Goal: Use online tool/utility: Utilize a website feature to perform a specific function

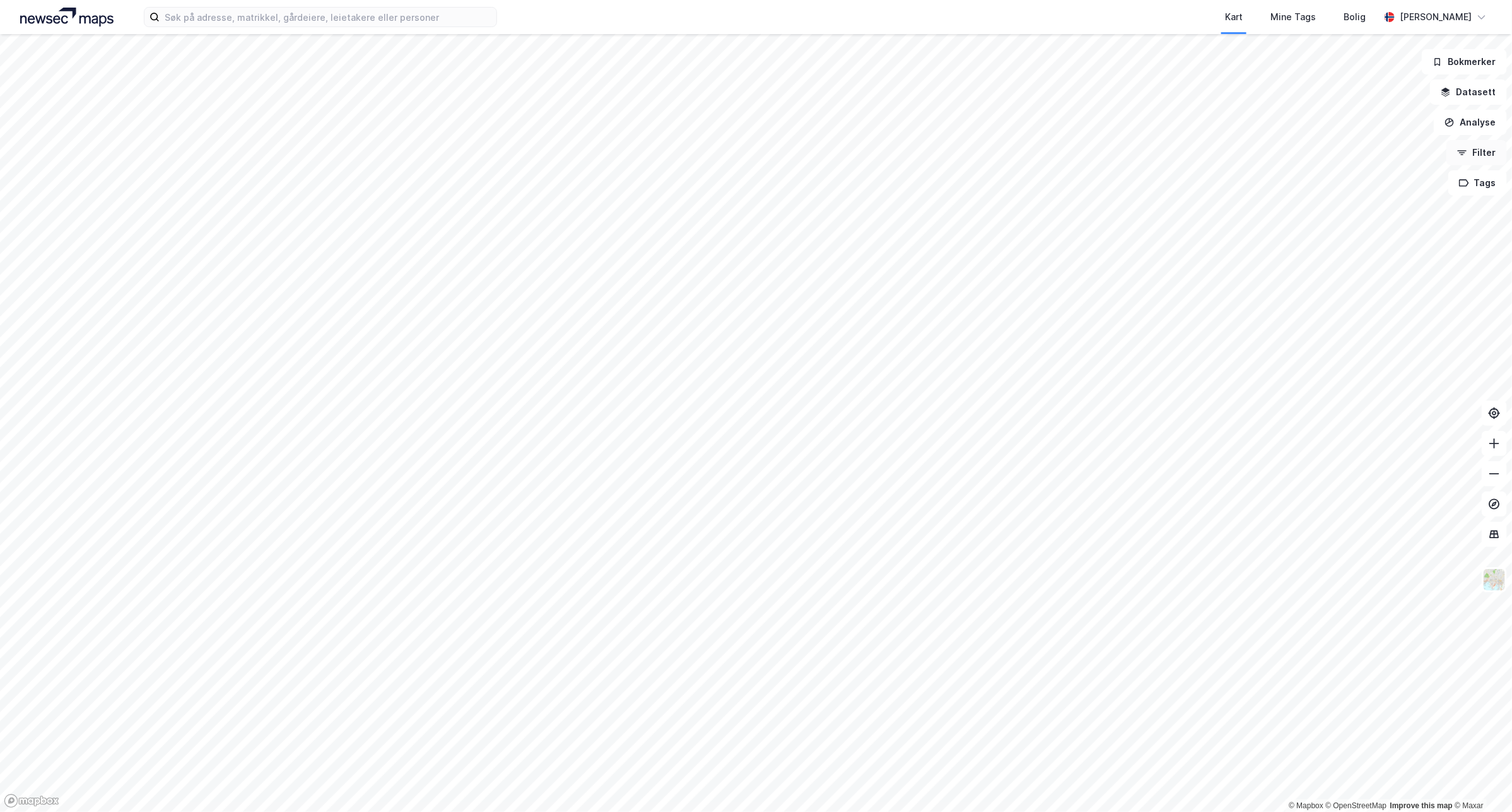
click at [1493, 156] on button "Filter" at bounding box center [1477, 152] width 61 height 25
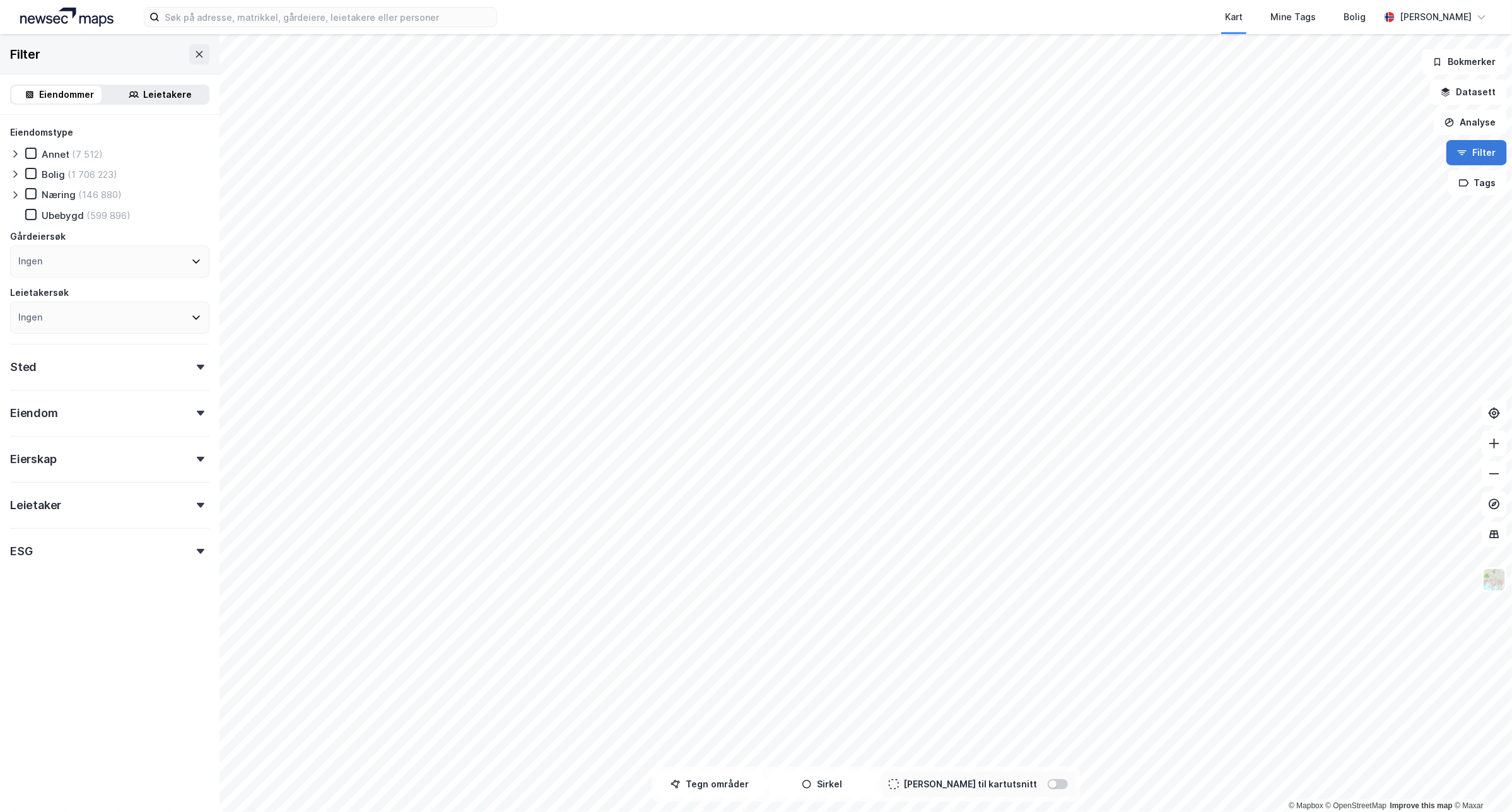
click at [1494, 156] on button "Filter" at bounding box center [1477, 152] width 61 height 25
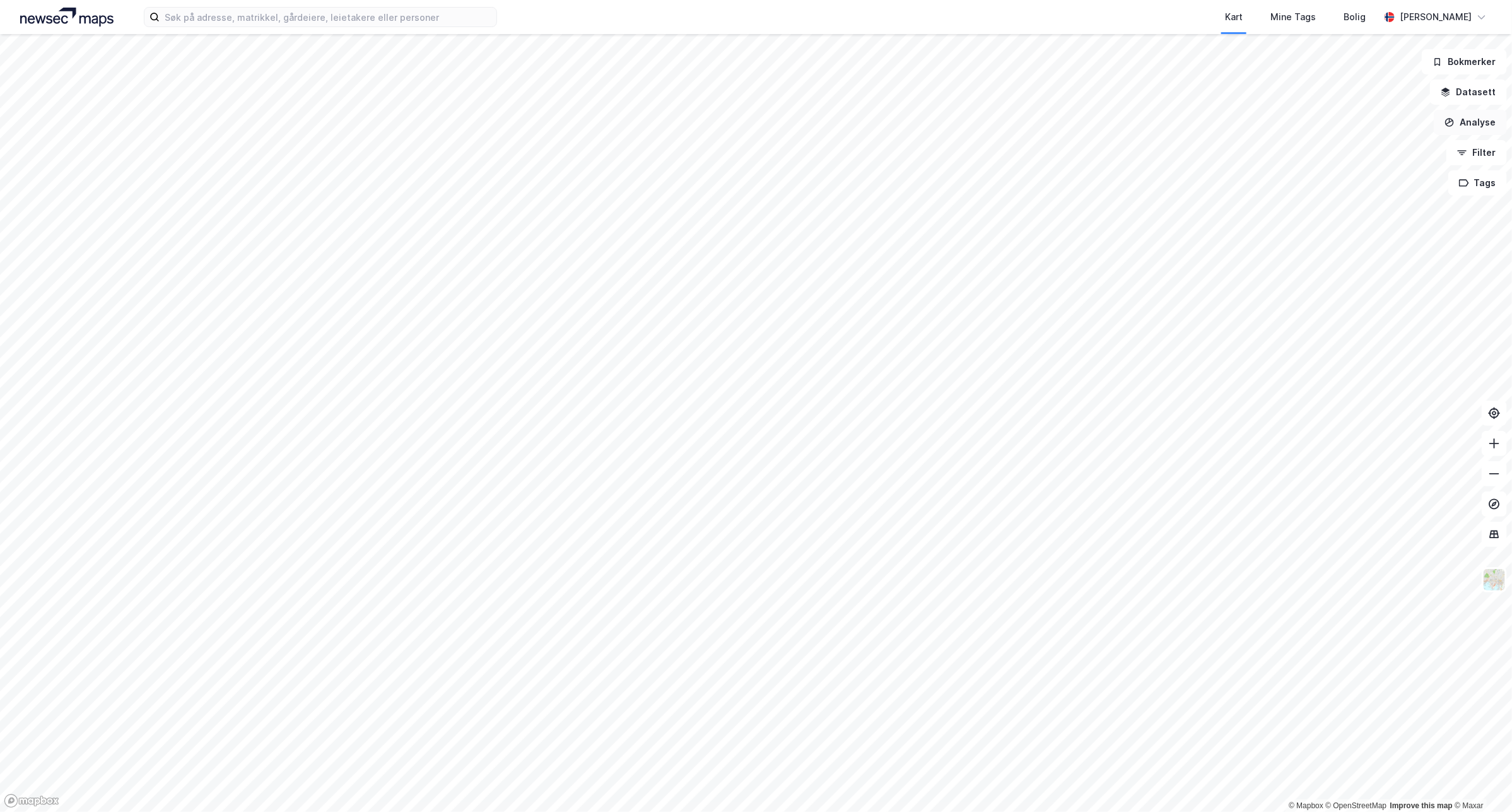
click at [1483, 118] on button "Analyse" at bounding box center [1470, 122] width 73 height 25
click at [1382, 143] on div "Tegn område" at bounding box center [1352, 149] width 145 height 21
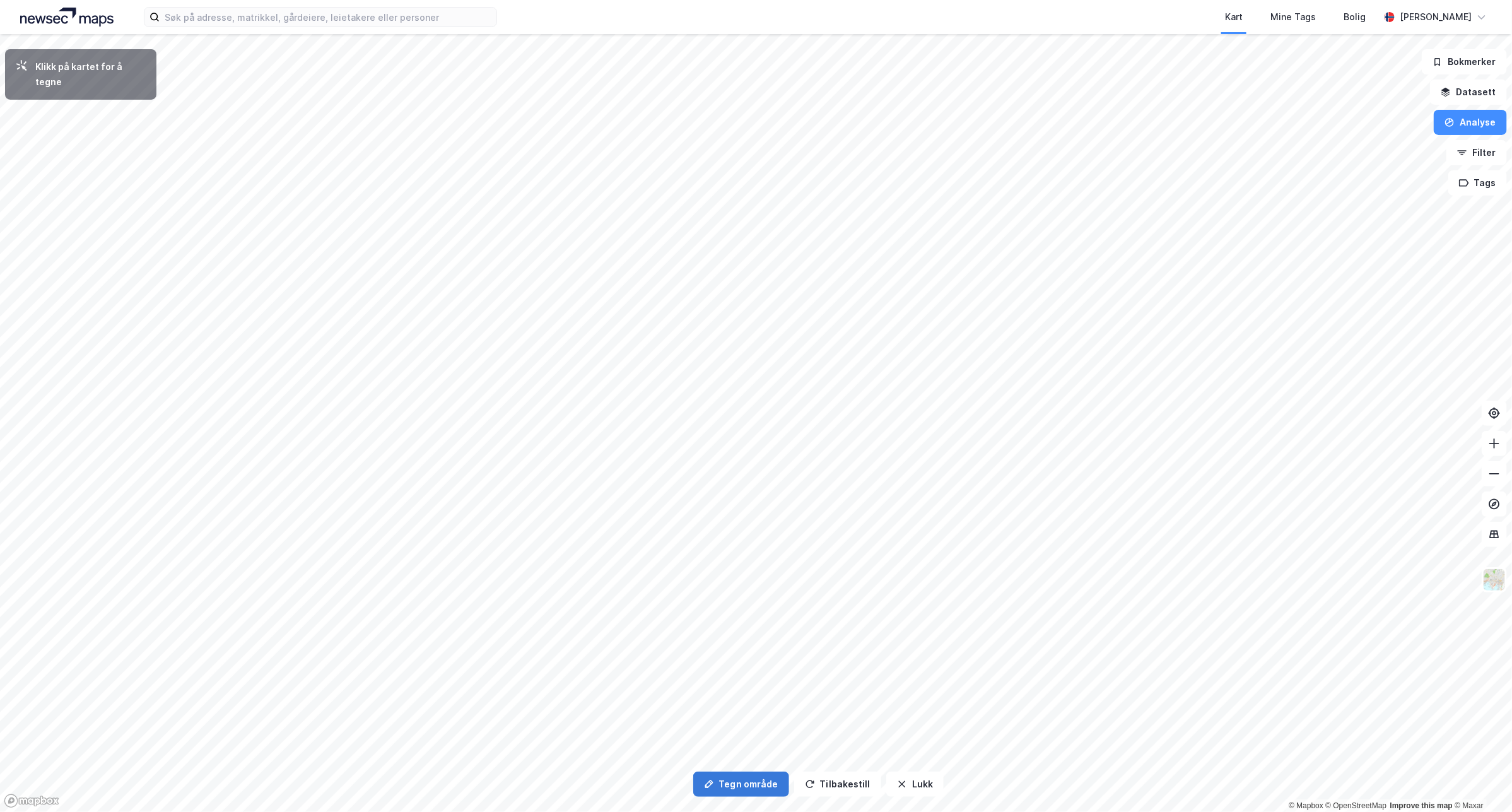
click at [766, 786] on button "Tegn område" at bounding box center [741, 784] width 96 height 25
click at [754, 780] on button "Tegn område" at bounding box center [741, 784] width 96 height 25
click at [730, 782] on button "Tegn område" at bounding box center [741, 784] width 96 height 25
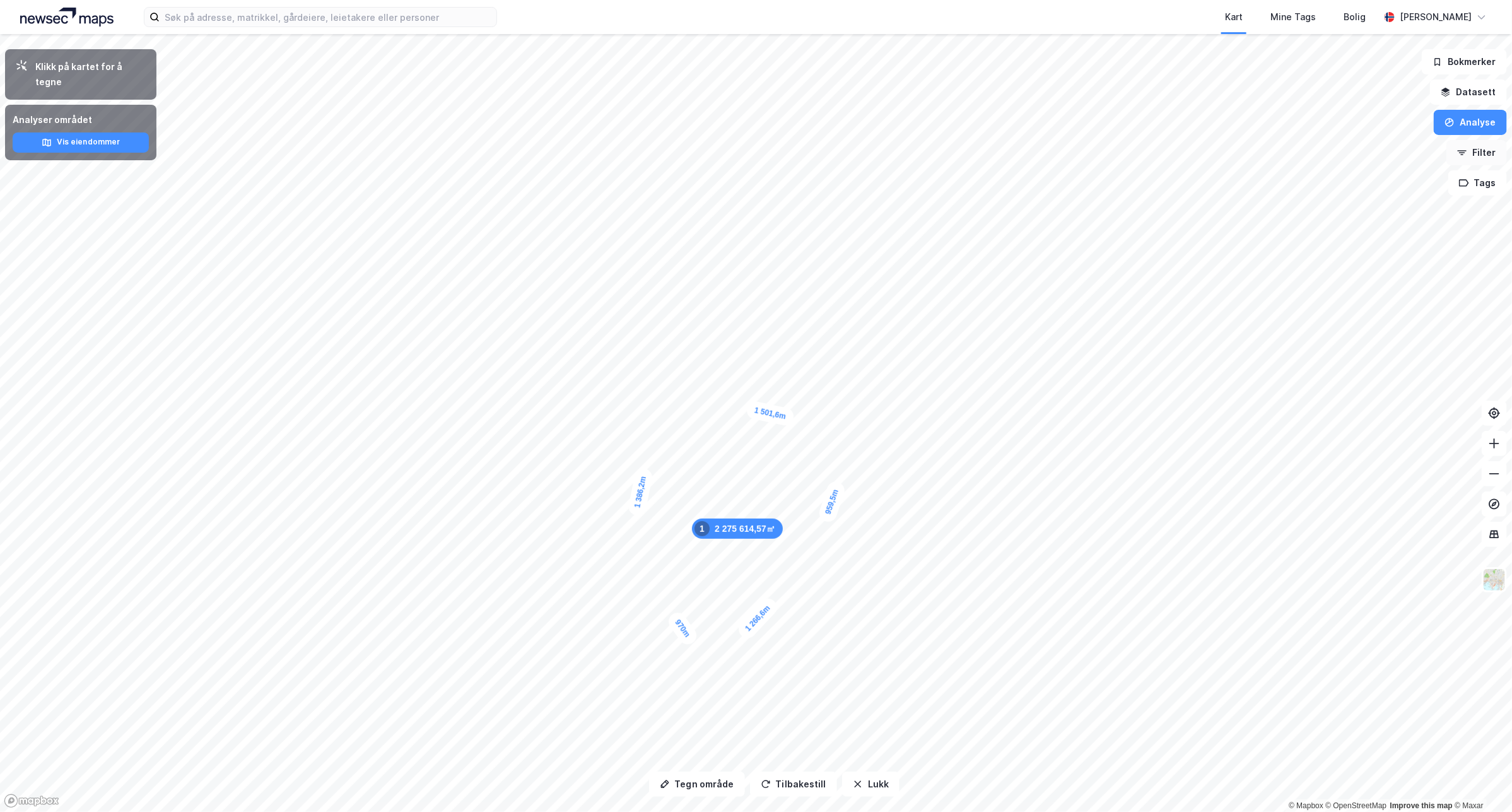
click at [1480, 149] on button "Filter" at bounding box center [1477, 152] width 61 height 25
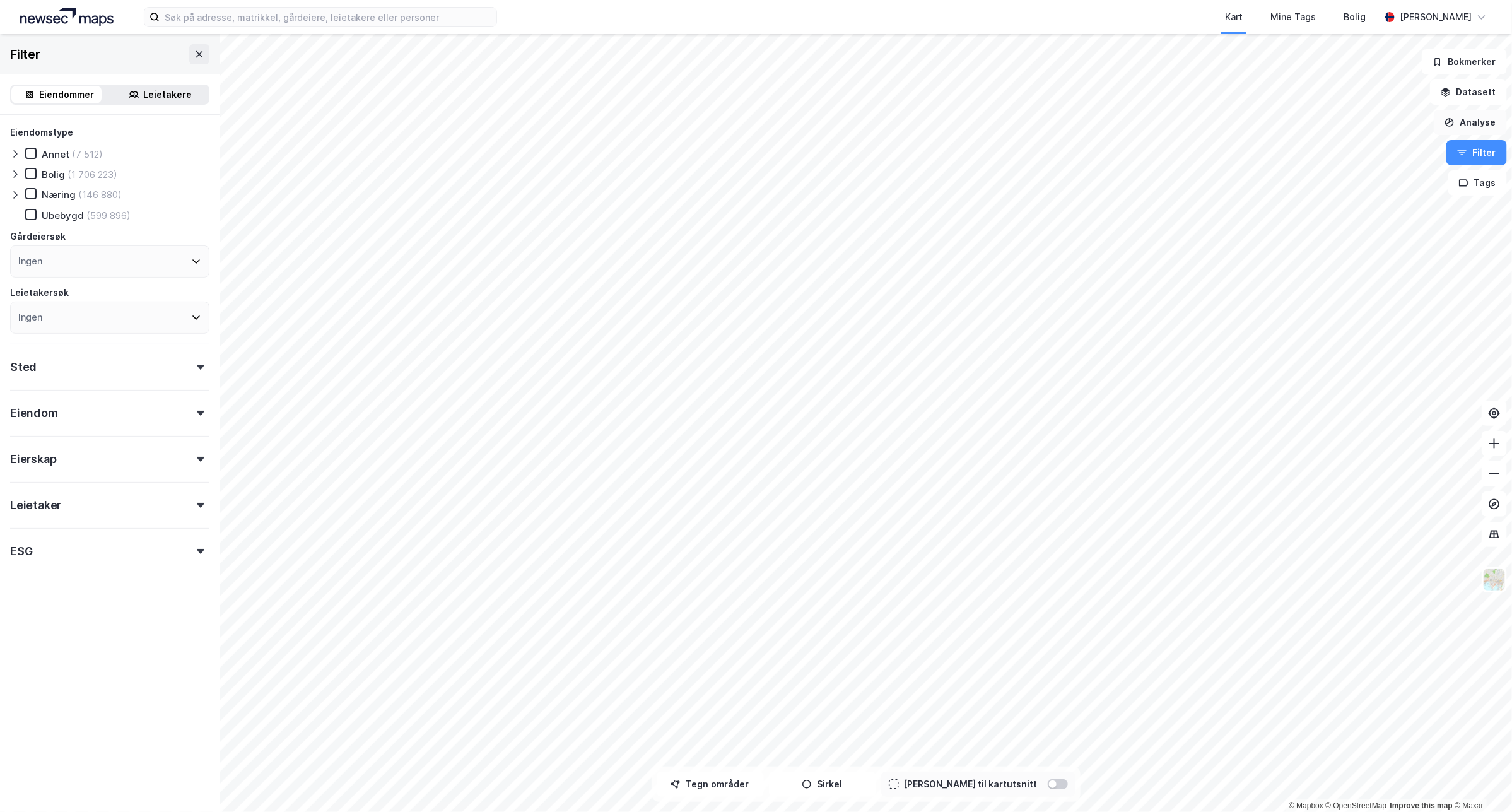
click at [1482, 128] on button "Analyse" at bounding box center [1470, 122] width 73 height 25
click at [1396, 201] on div "Se demografi" at bounding box center [1361, 201] width 109 height 11
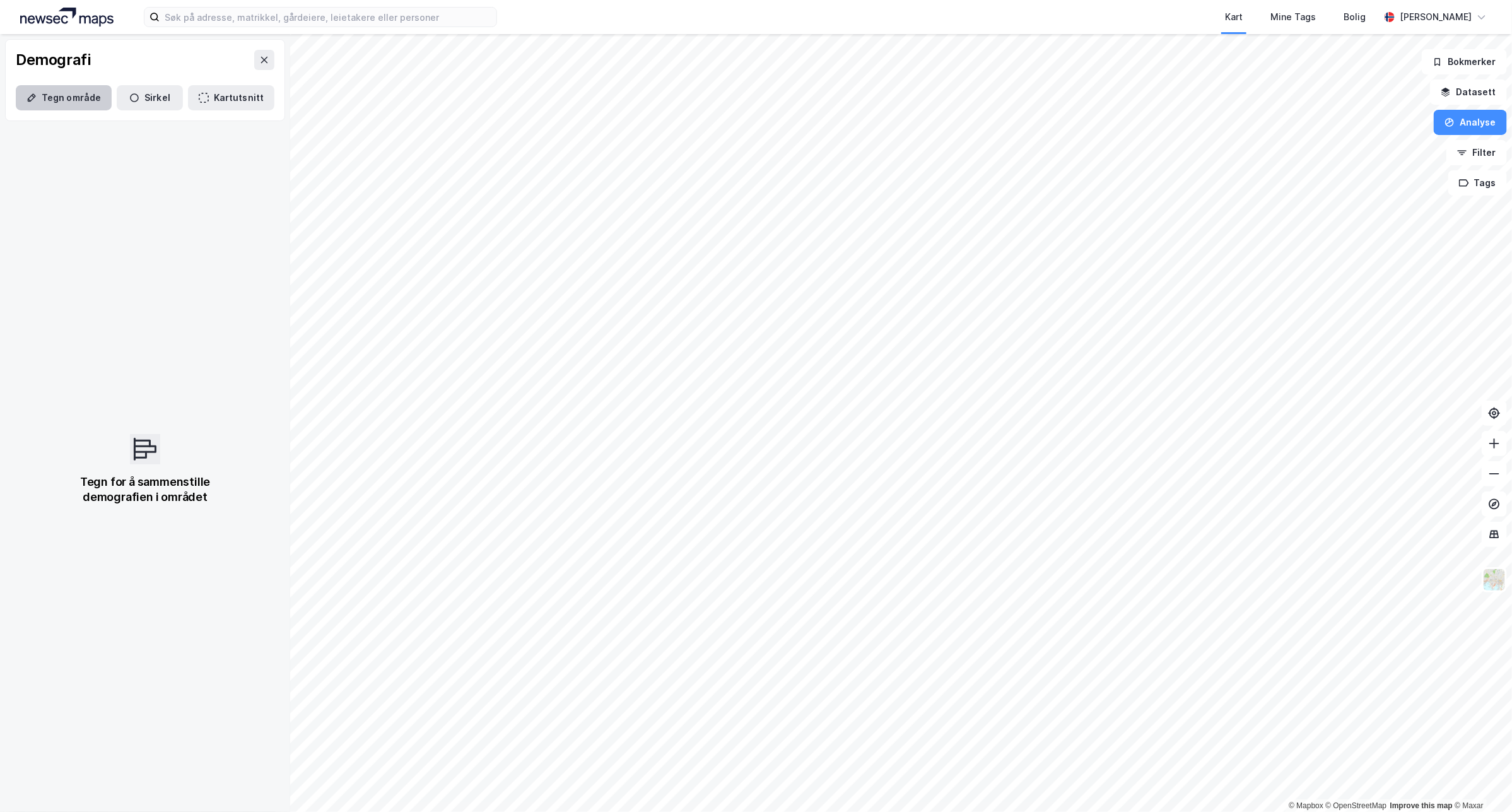
click at [97, 103] on button "Tegn område" at bounding box center [64, 97] width 96 height 25
click at [79, 99] on button "Tegn område" at bounding box center [64, 97] width 96 height 25
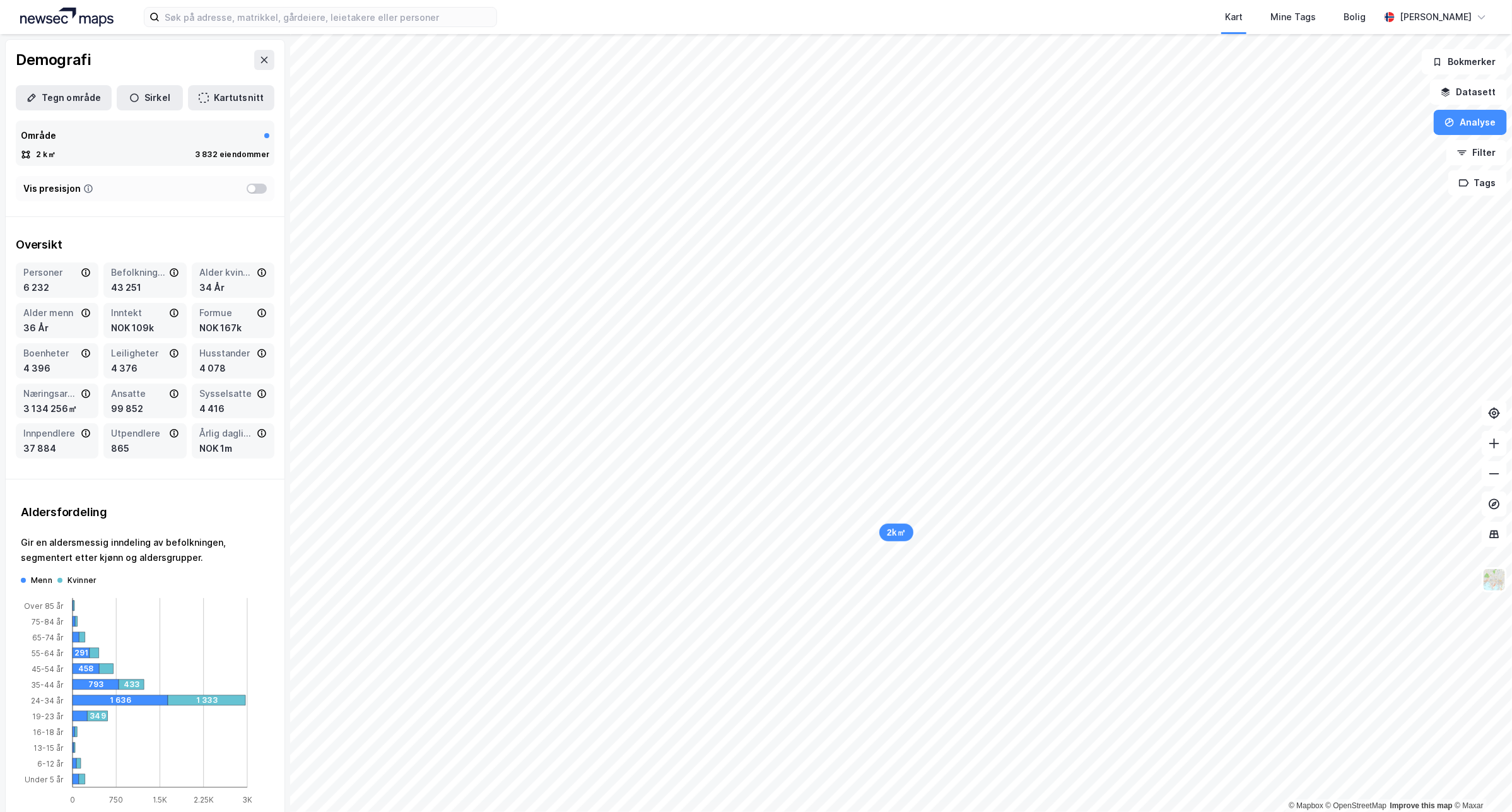
click at [91, 96] on button "Tegn område" at bounding box center [64, 97] width 96 height 25
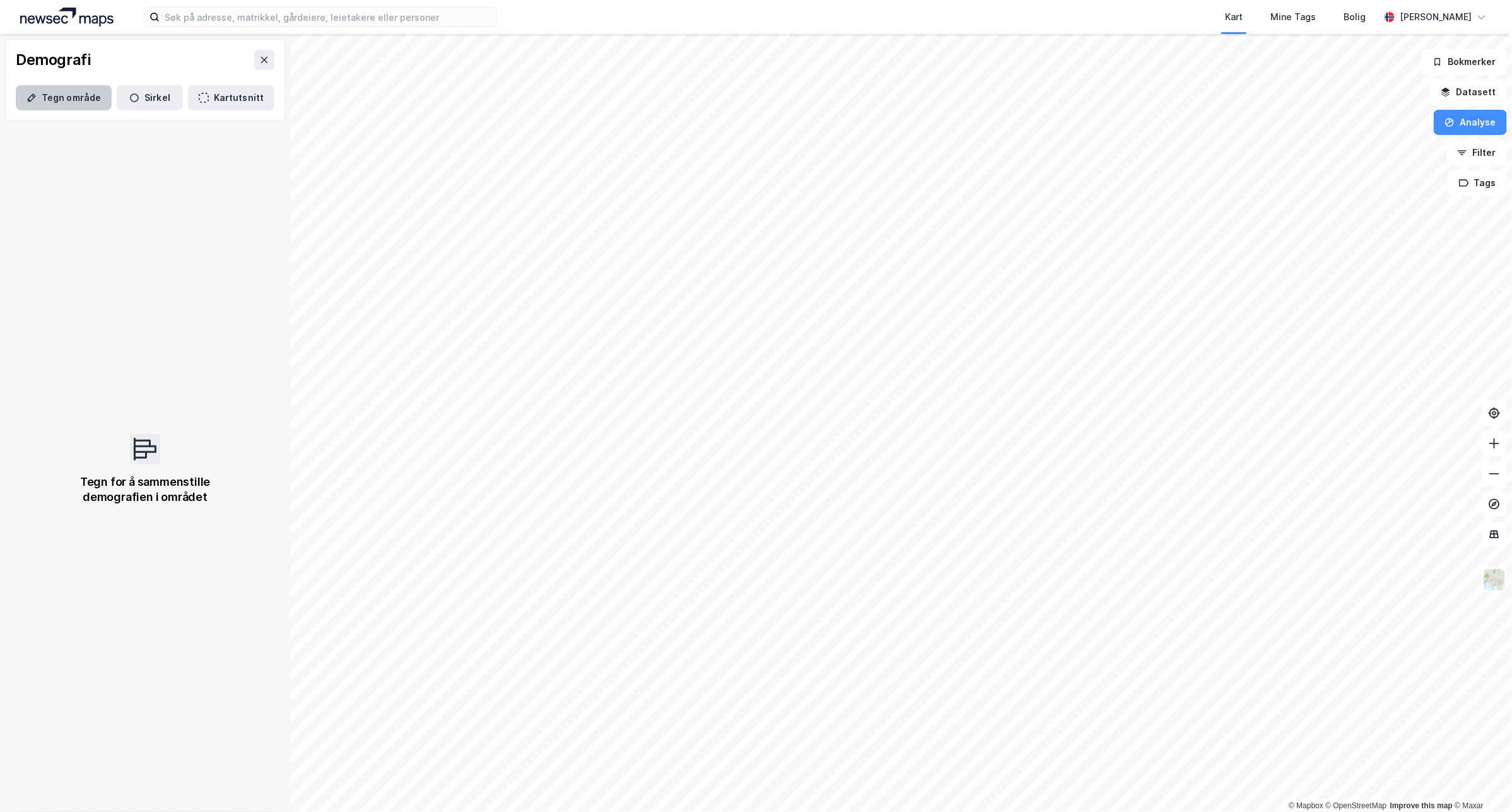
click at [55, 103] on button "Tegn område" at bounding box center [64, 97] width 96 height 25
click at [683, 382] on div "133,7m" at bounding box center [670, 379] width 43 height 25
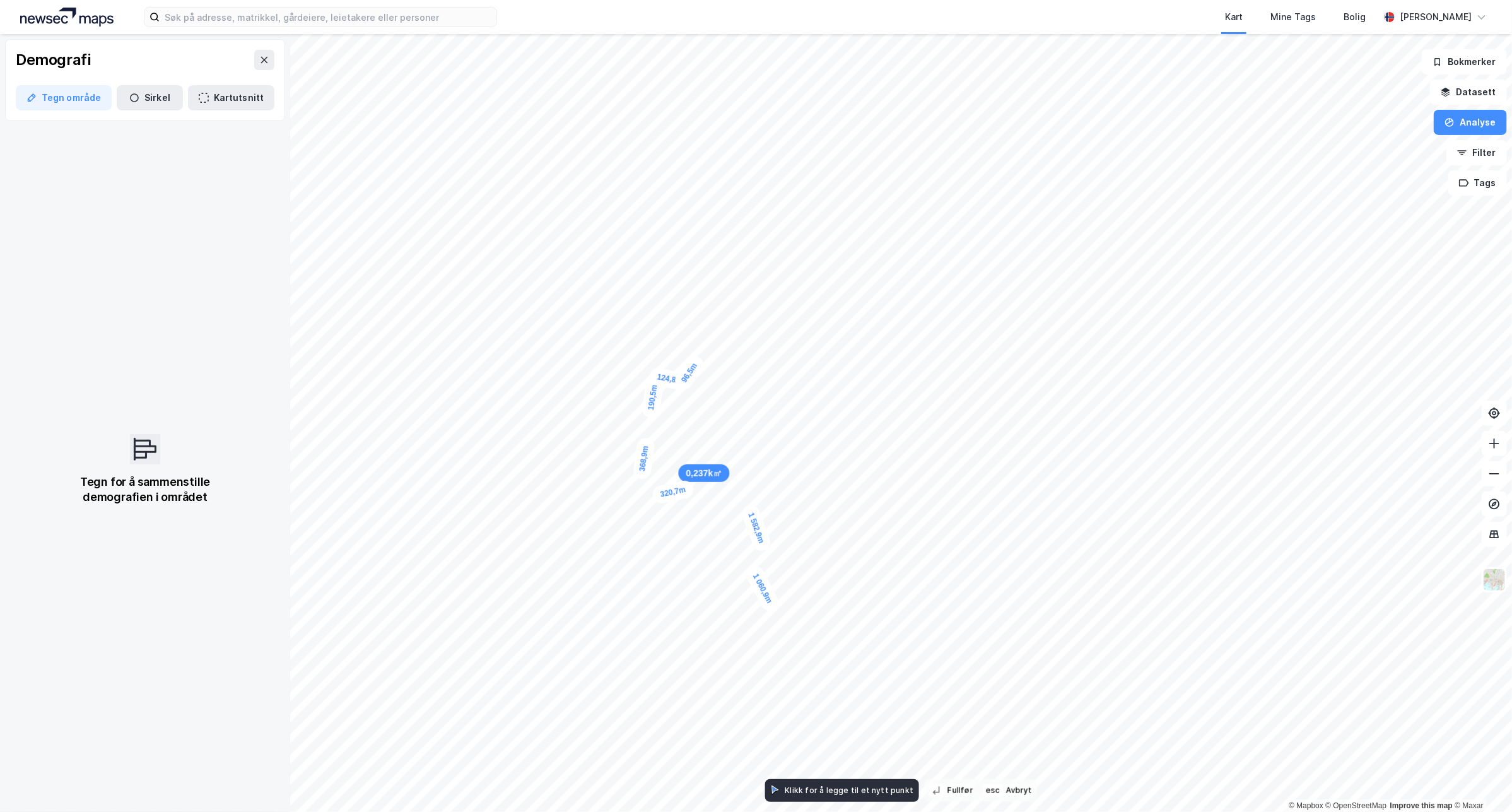
click at [695, 364] on div "96,5m" at bounding box center [689, 373] width 35 height 41
click at [741, 313] on div "133m" at bounding box center [733, 326] width 34 height 39
click at [1063, 458] on div "146,7m" at bounding box center [1048, 449] width 43 height 39
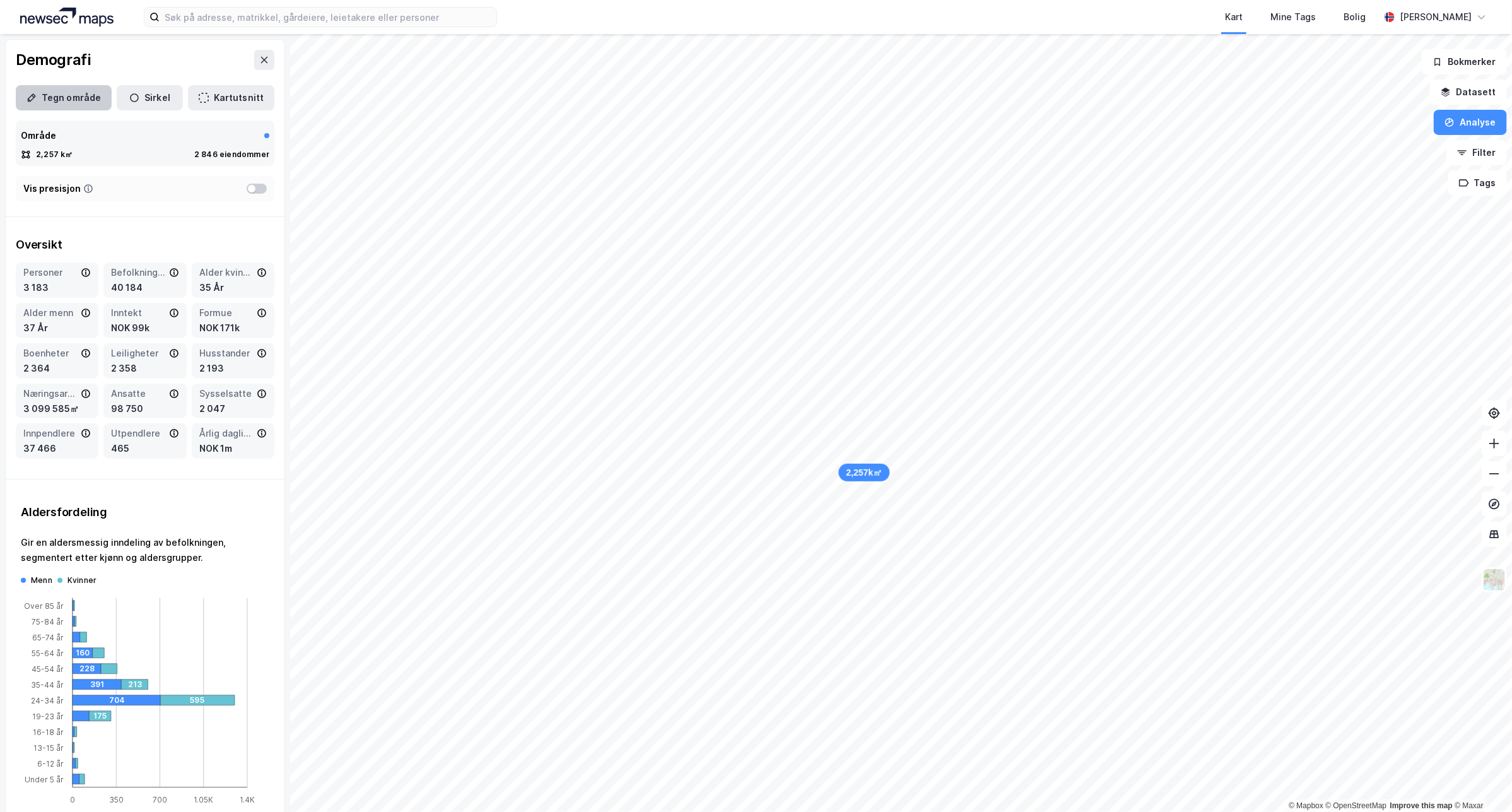
click at [71, 105] on button "Tegn område" at bounding box center [64, 97] width 96 height 25
click at [55, 108] on button "Tegn område" at bounding box center [64, 97] width 96 height 25
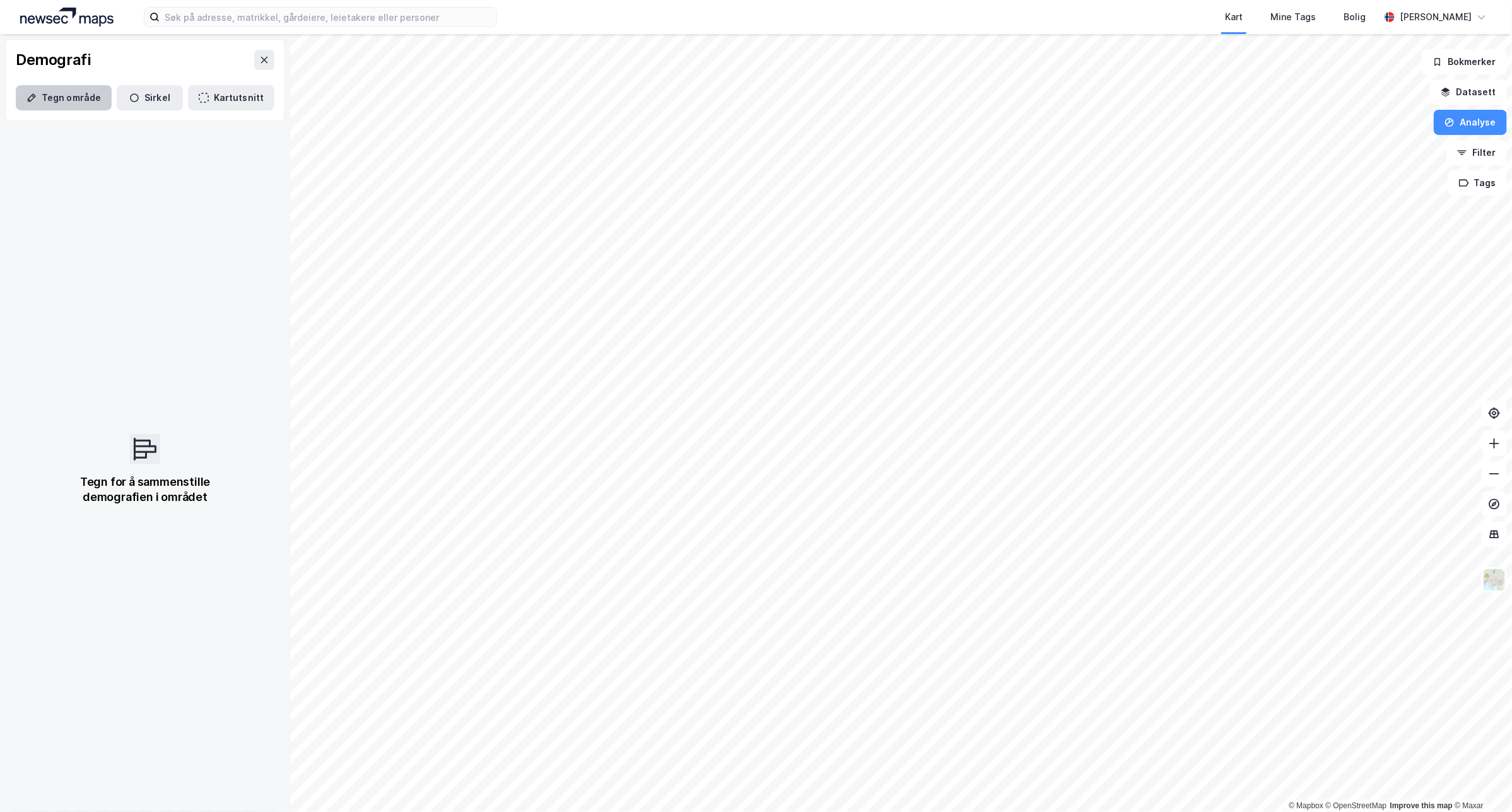
click at [68, 91] on button "Tegn område" at bounding box center [64, 97] width 96 height 25
click at [736, 458] on div "161,5m" at bounding box center [724, 471] width 42 height 41
click at [653, 367] on div "89,6m" at bounding box center [653, 383] width 30 height 41
click at [95, 89] on button "Tegn område" at bounding box center [64, 97] width 96 height 25
click at [652, 481] on div "48,6m" at bounding box center [658, 477] width 39 height 37
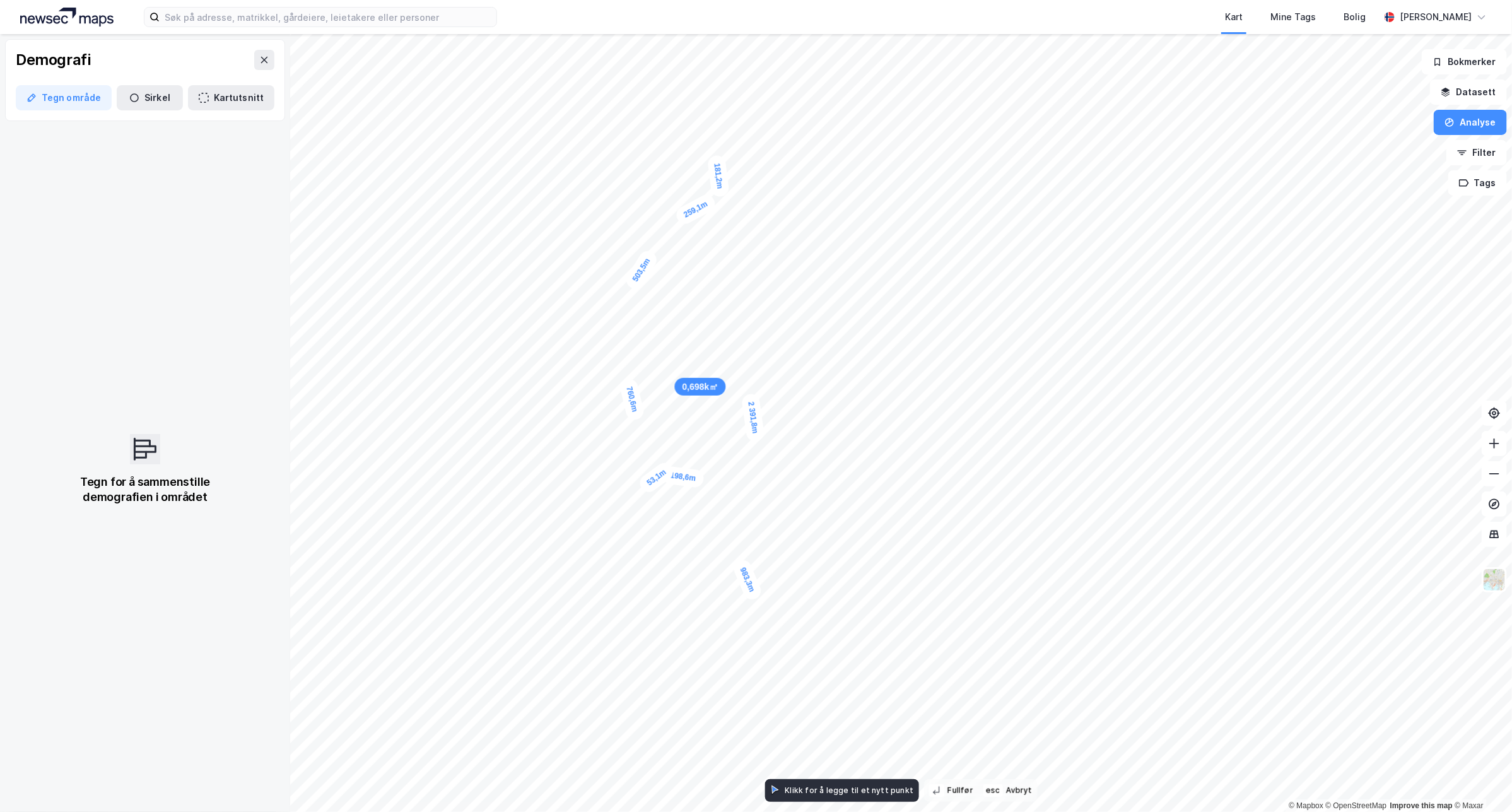
click at [714, 156] on div "181,2m" at bounding box center [718, 176] width 23 height 43
click at [1243, 548] on div "126,4m" at bounding box center [1255, 543] width 44 height 33
click at [1215, 525] on div "158,2m" at bounding box center [1229, 537] width 43 height 40
